Goal: Task Accomplishment & Management: Use online tool/utility

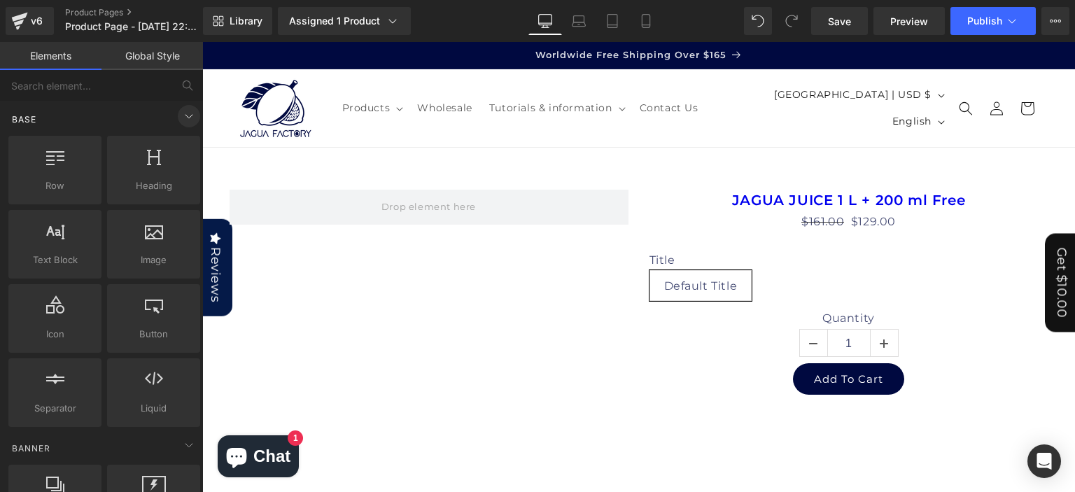
click at [185, 118] on icon at bounding box center [189, 116] width 17 height 17
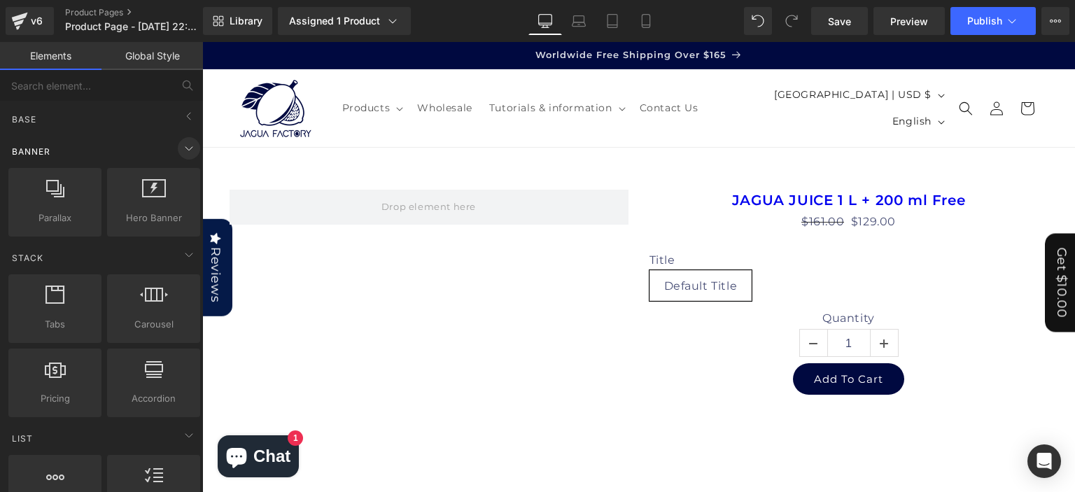
click at [183, 151] on icon at bounding box center [189, 148] width 17 height 17
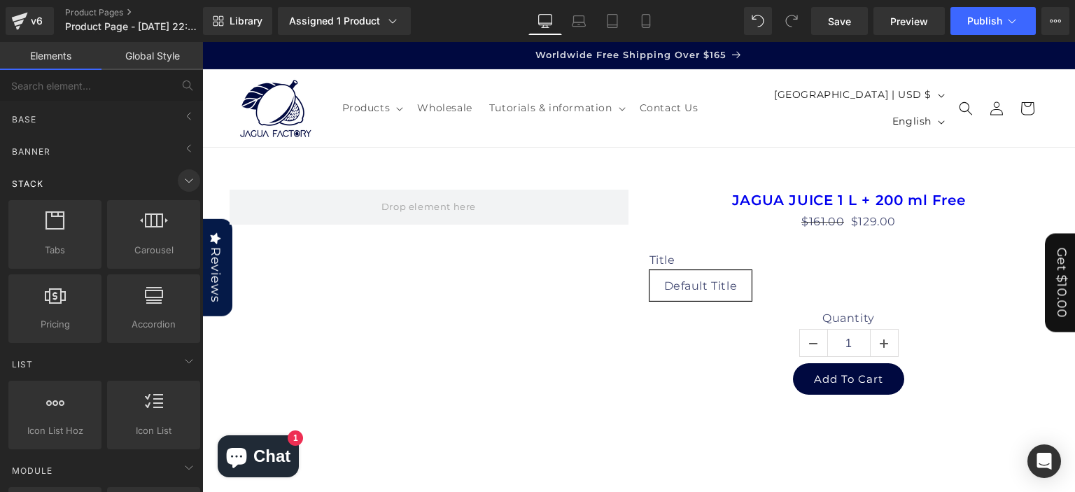
drag, startPoint x: 28, startPoint y: 184, endPoint x: 177, endPoint y: 179, distance: 149.2
click at [177, 179] on div "Stack" at bounding box center [104, 183] width 197 height 28
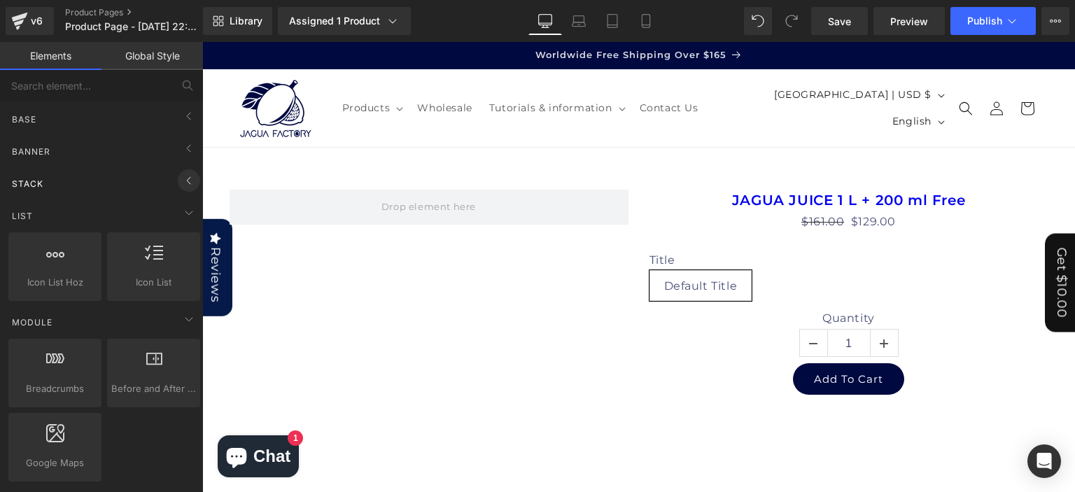
click at [181, 179] on icon at bounding box center [189, 180] width 17 height 17
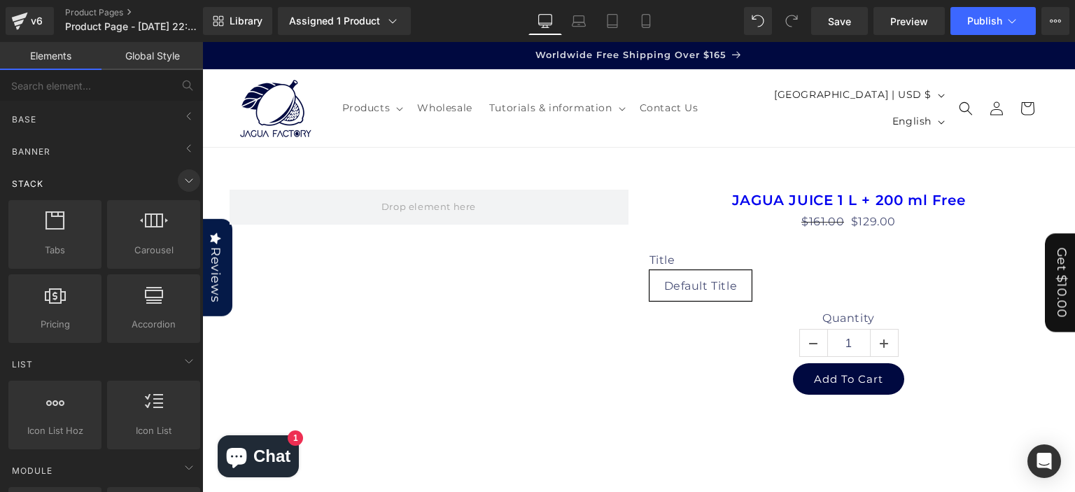
click at [185, 179] on icon at bounding box center [188, 180] width 7 height 3
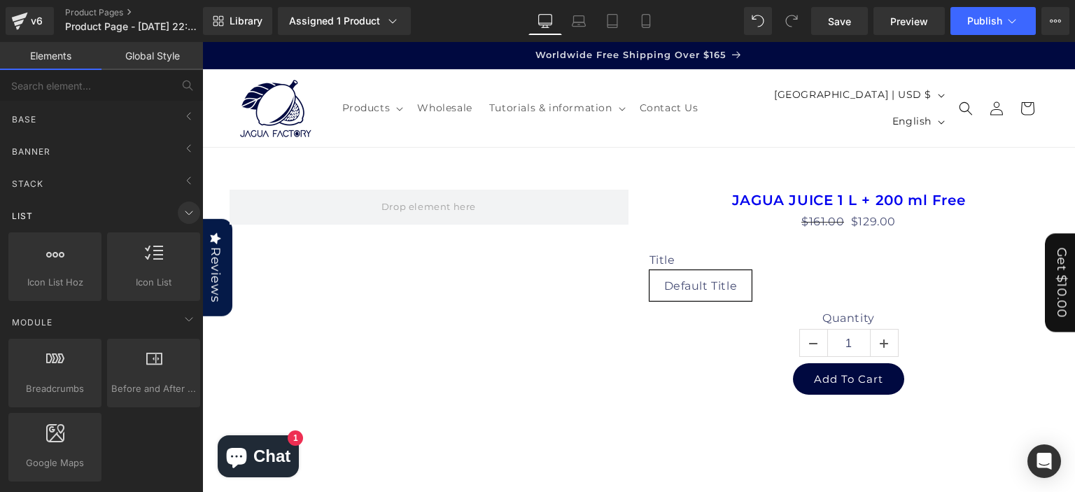
click at [185, 214] on icon at bounding box center [189, 212] width 17 height 17
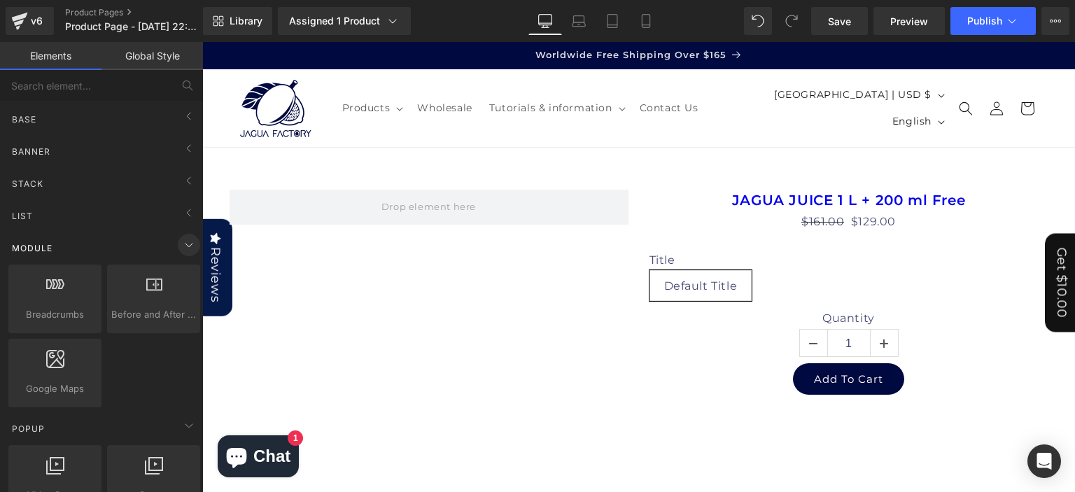
click at [181, 241] on icon at bounding box center [189, 245] width 17 height 17
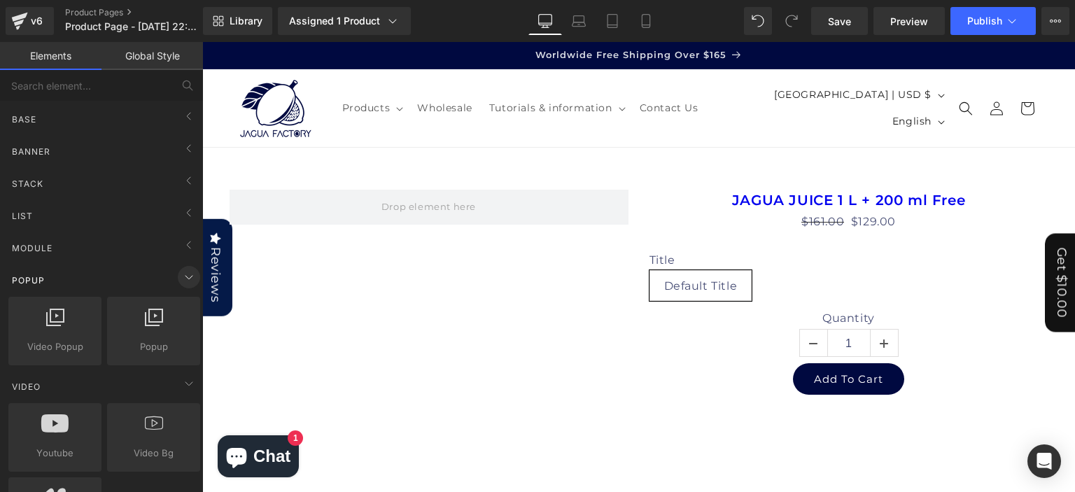
click at [181, 275] on icon at bounding box center [189, 277] width 17 height 17
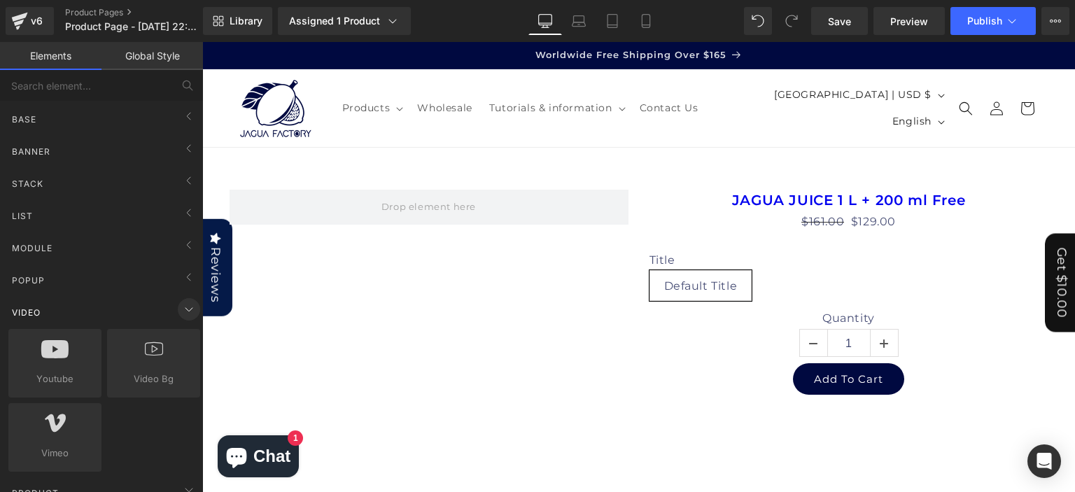
click at [181, 314] on icon at bounding box center [189, 309] width 17 height 17
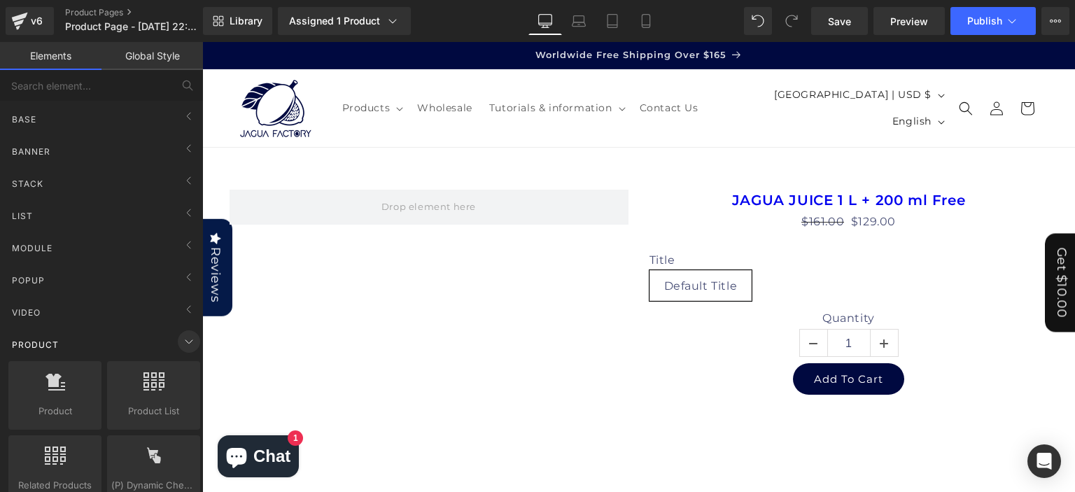
click at [181, 340] on icon at bounding box center [189, 341] width 17 height 17
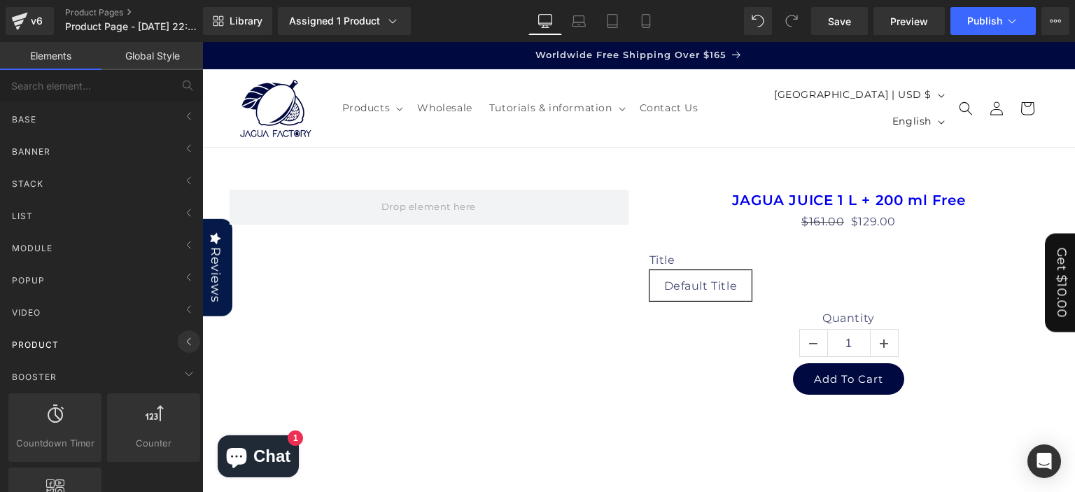
click at [181, 346] on icon at bounding box center [189, 341] width 17 height 17
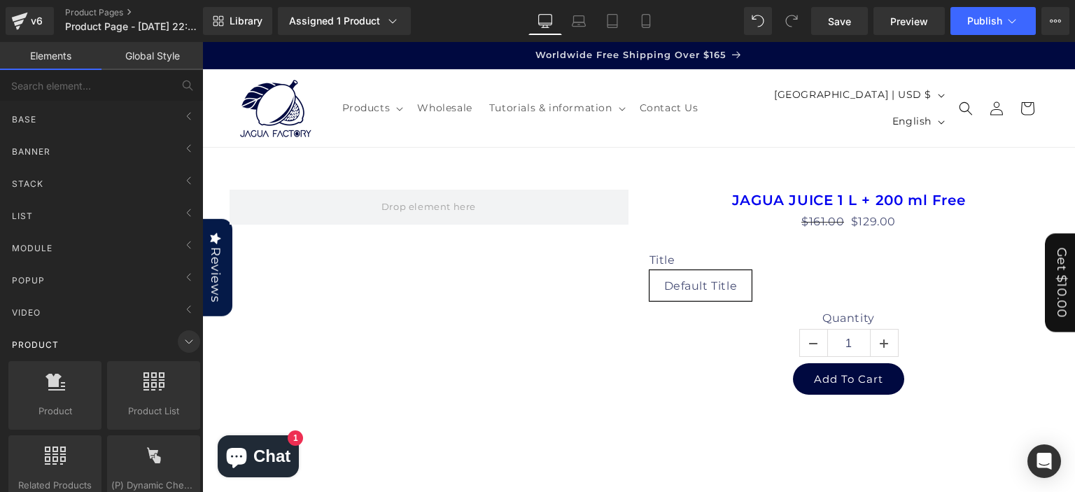
click at [181, 346] on icon at bounding box center [189, 341] width 17 height 17
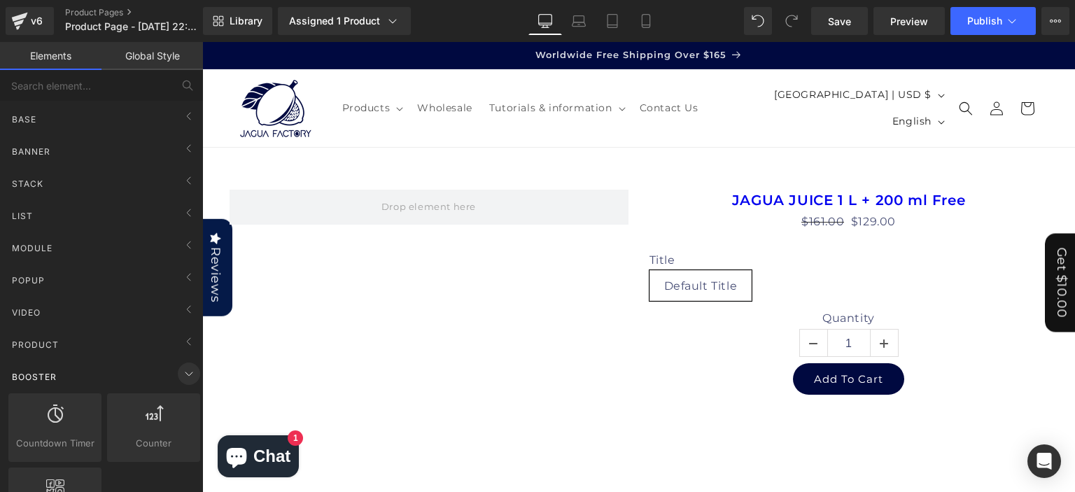
click at [184, 374] on icon at bounding box center [189, 373] width 17 height 17
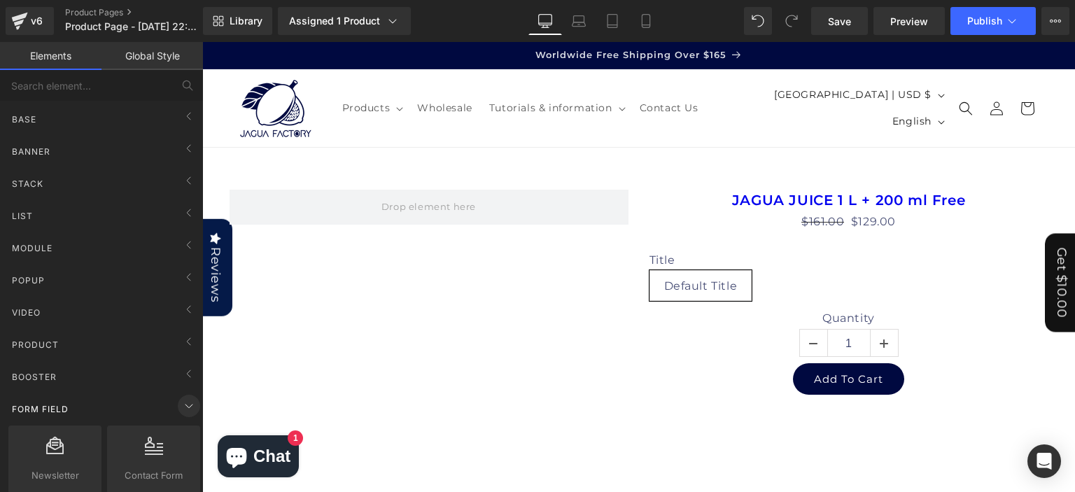
click at [186, 405] on icon at bounding box center [189, 406] width 17 height 17
click at [186, 440] on icon at bounding box center [189, 438] width 17 height 17
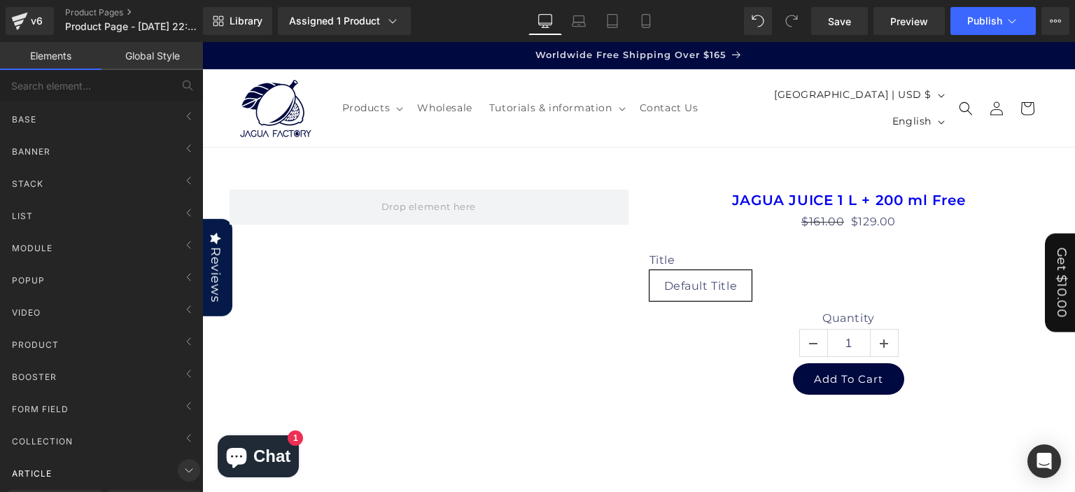
click at [186, 470] on icon at bounding box center [189, 470] width 17 height 17
